Goal: Task Accomplishment & Management: Complete application form

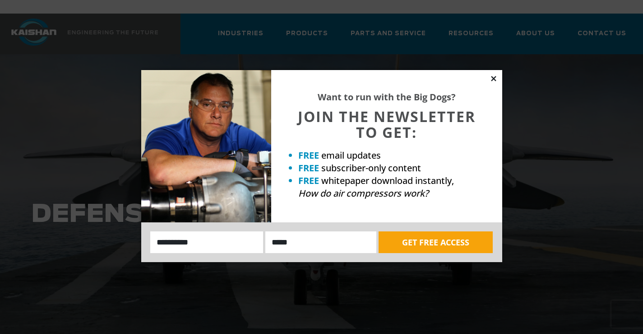
click at [492, 76] on icon at bounding box center [494, 78] width 8 height 8
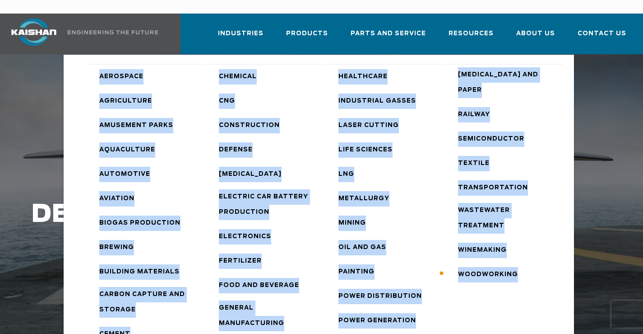
drag, startPoint x: 85, startPoint y: 50, endPoint x: 521, endPoint y: 234, distance: 473.1
click at [521, 234] on ul "Aerospace Agriculture Amusement Parks Aquaculture Automotive Aviation Biogas Pr…" at bounding box center [319, 211] width 510 height 313
copy ul "Aerospace Agriculture Amusement Parks Aquaculture Automotive Aviation Biogas Pr…"
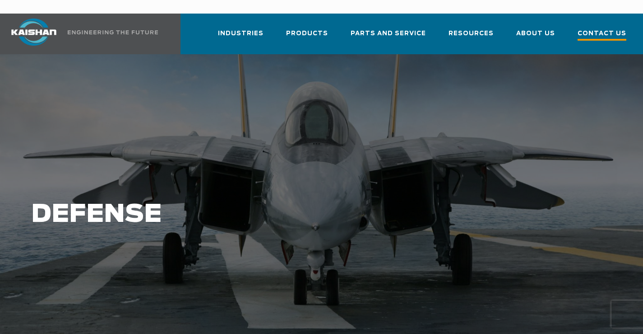
click at [604, 28] on span "Contact Us" at bounding box center [602, 34] width 49 height 12
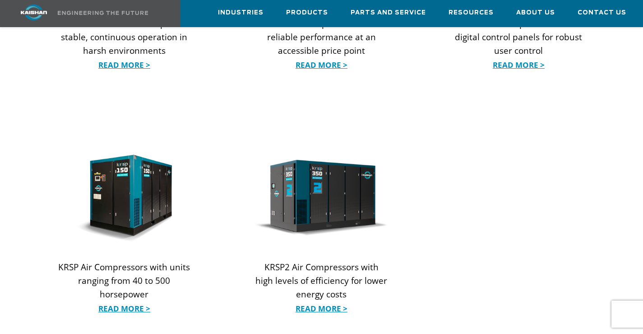
scroll to position [1783, 0]
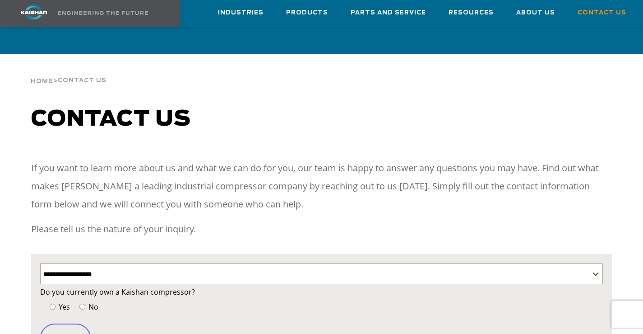
select select "**********"
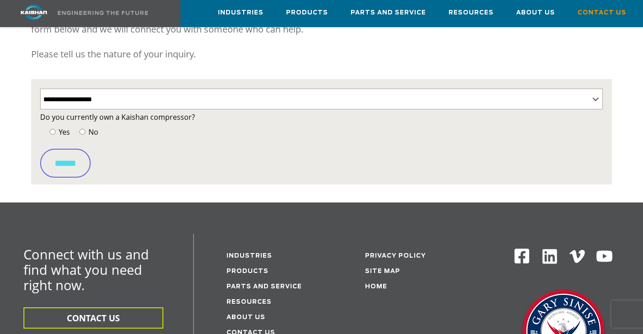
scroll to position [175, 0]
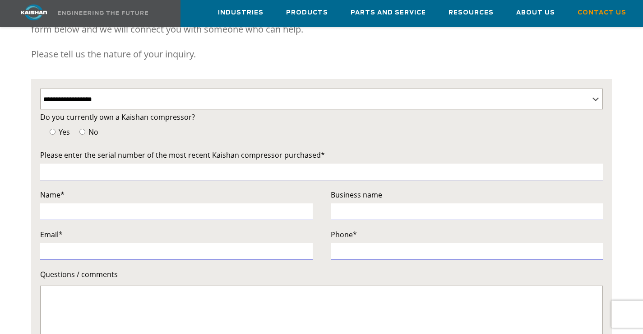
click at [83, 125] on label "No" at bounding box center [87, 131] width 21 height 13
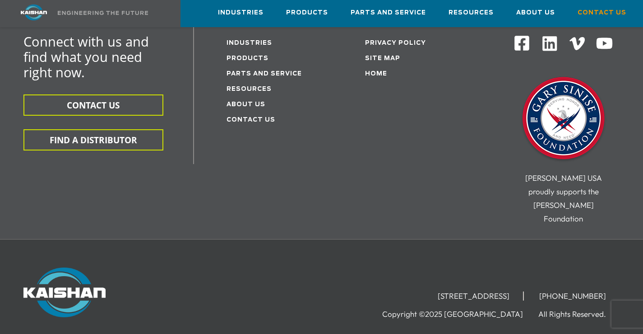
scroll to position [720, 0]
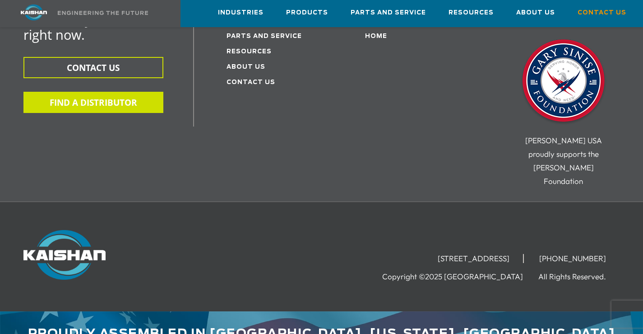
click at [92, 92] on button "FIND A DISTRIBUTOR" at bounding box center [93, 102] width 140 height 21
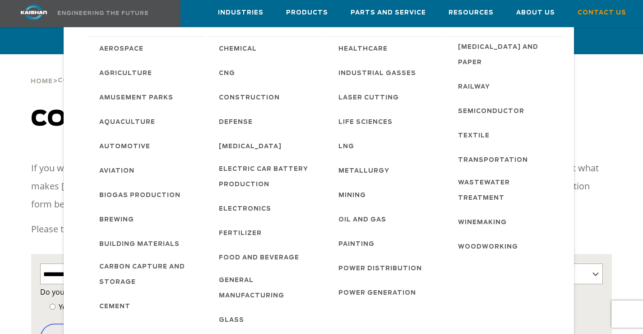
select select "**********"
